Goal: Information Seeking & Learning: Learn about a topic

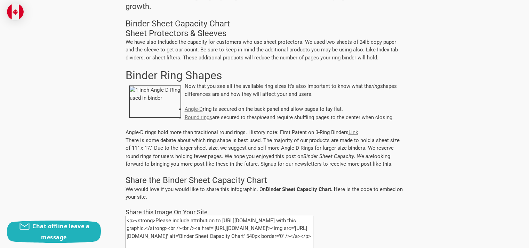
scroll to position [313, 0]
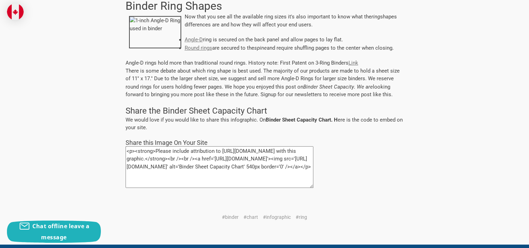
click at [277, 120] on strong "Binder Sheet Capacity Chart. H" at bounding box center [302, 119] width 72 height 7
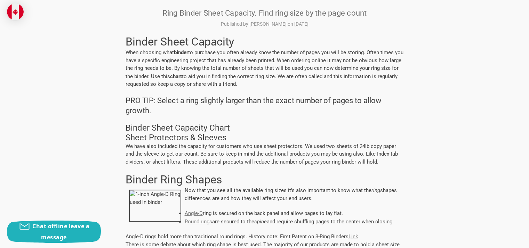
scroll to position [0, 0]
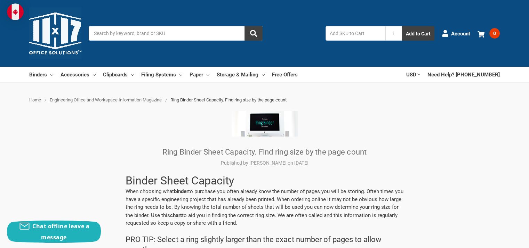
click at [268, 130] on img at bounding box center [265, 124] width 66 height 26
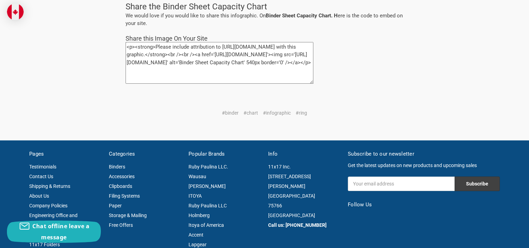
scroll to position [348, 0]
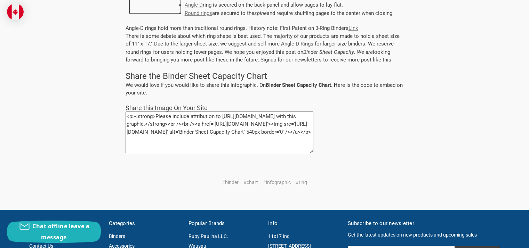
click at [285, 85] on strong "Binder Sheet Capacity Chart. H" at bounding box center [302, 84] width 72 height 7
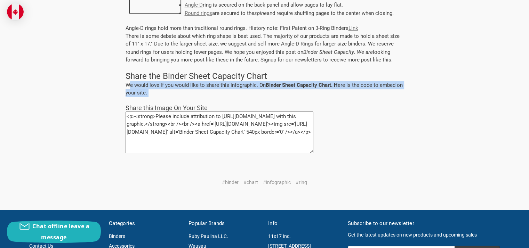
click at [285, 85] on strong "Binder Sheet Capacity Chart. H" at bounding box center [302, 84] width 72 height 7
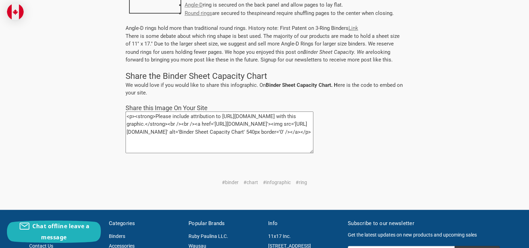
click at [346, 117] on p "<p><strong>Please include attribution to [URL][DOMAIN_NAME] with this graphic.<…" at bounding box center [265, 134] width 278 height 44
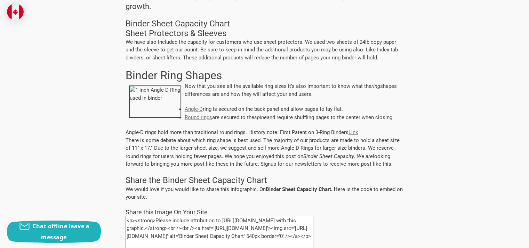
click at [151, 89] on img at bounding box center [155, 102] width 52 height 32
click at [245, 129] on div "Now that you see all the available ring sizes it's also important to know what …" at bounding box center [265, 125] width 278 height 86
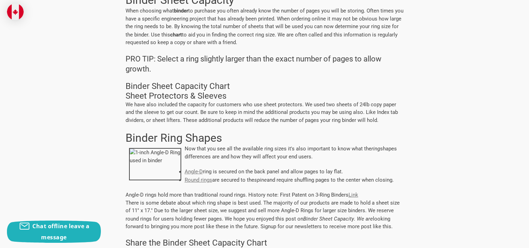
scroll to position [0, 0]
